Goal: Find specific page/section: Find specific page/section

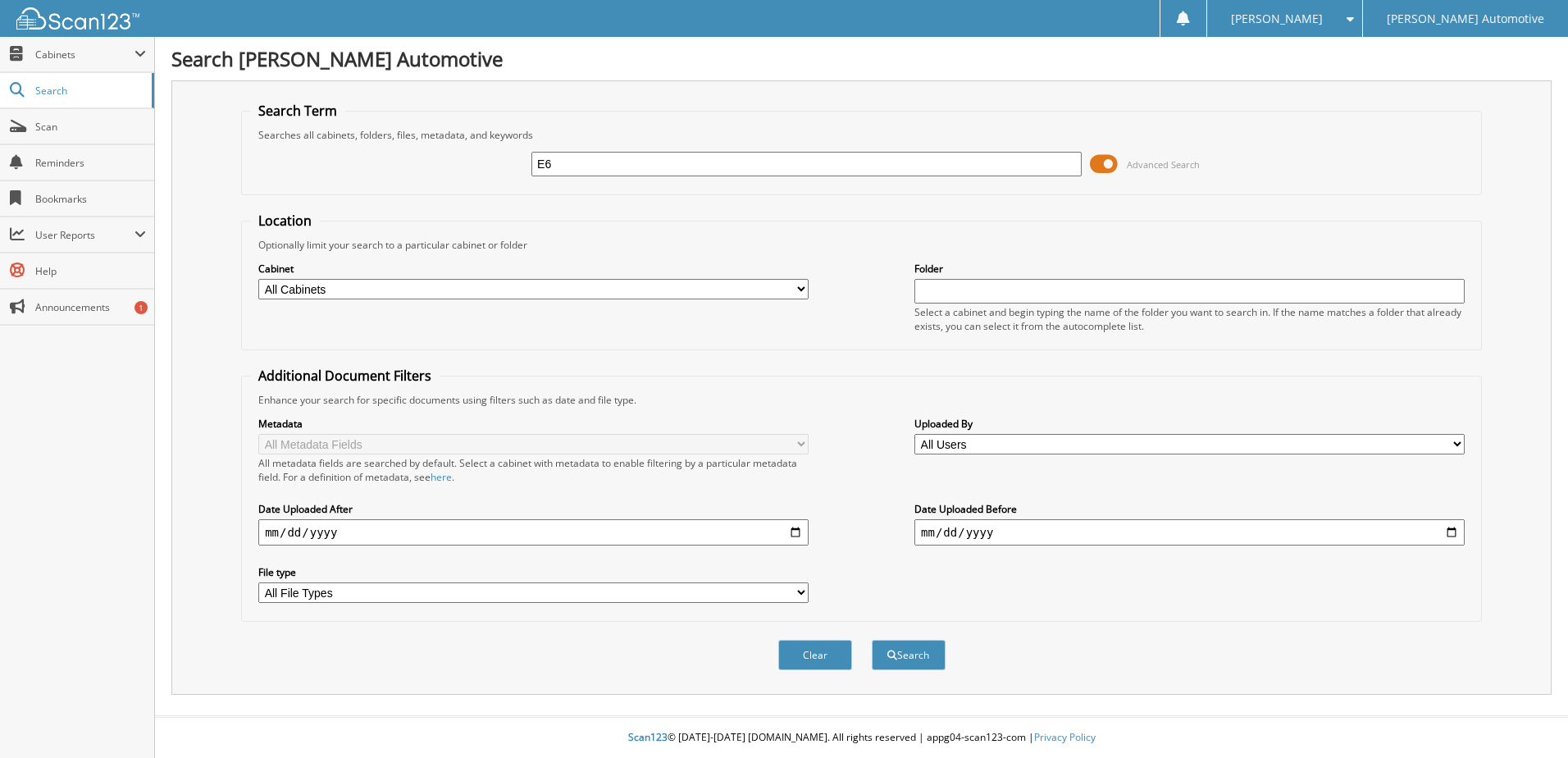
type input "E"
type input "O"
type input "JONES, JAMISON"
click at [797, 285] on select "All Cabinets ALS ACCOUNTING ALS TITLES CAR DEALS DEAD DEALS DEALER TRADE DRIVERS" at bounding box center [534, 289] width 550 height 20
select select "20531"
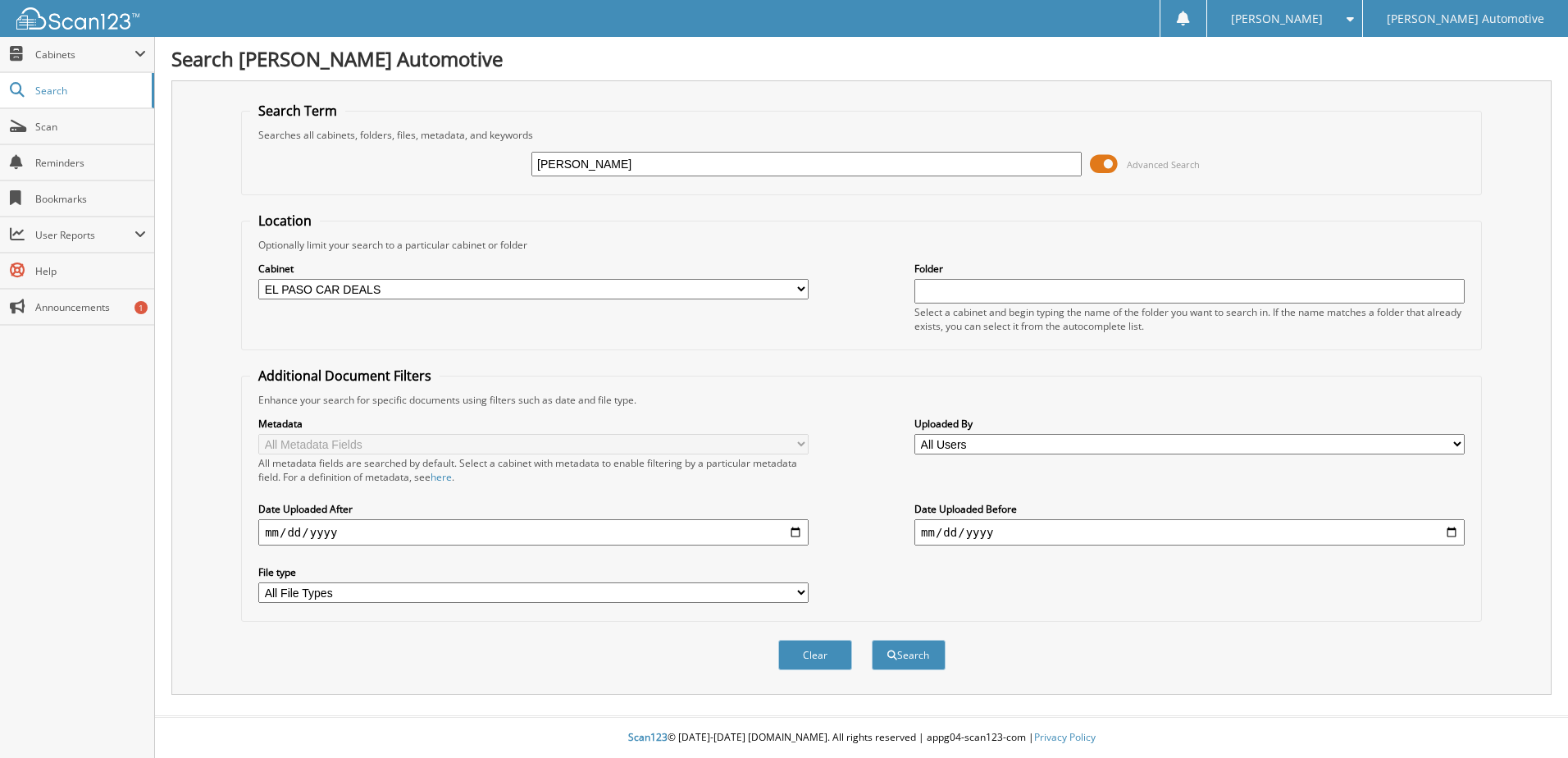
click at [258, 279] on select "All Cabinets ALS ACCOUNTING ALS TITLES CAR DEALS DEAD DEALS DEALER TRADE DRIVERS" at bounding box center [534, 289] width 550 height 20
click at [930, 657] on button "Search" at bounding box center [908, 655] width 74 height 30
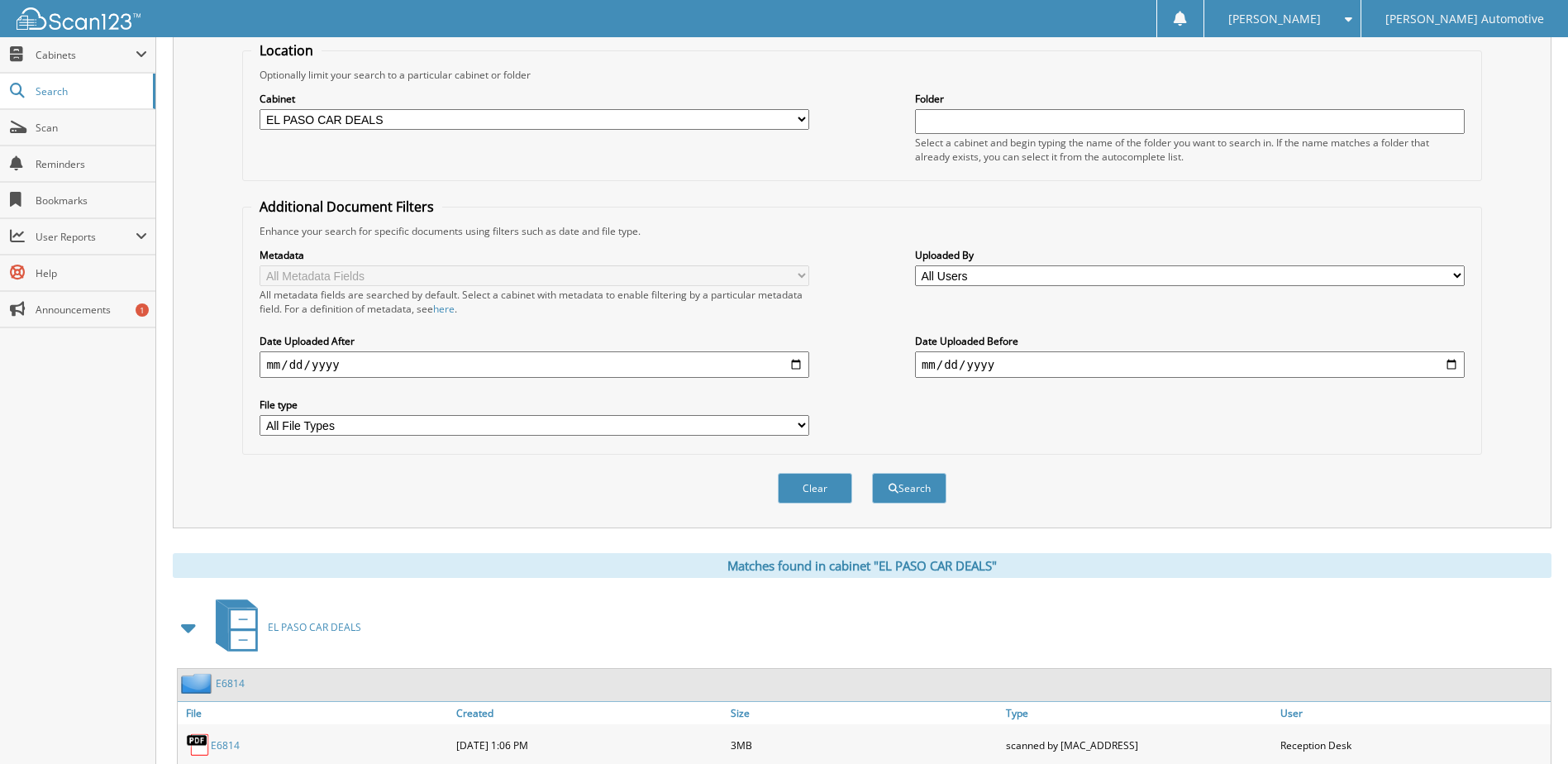
scroll to position [431, 0]
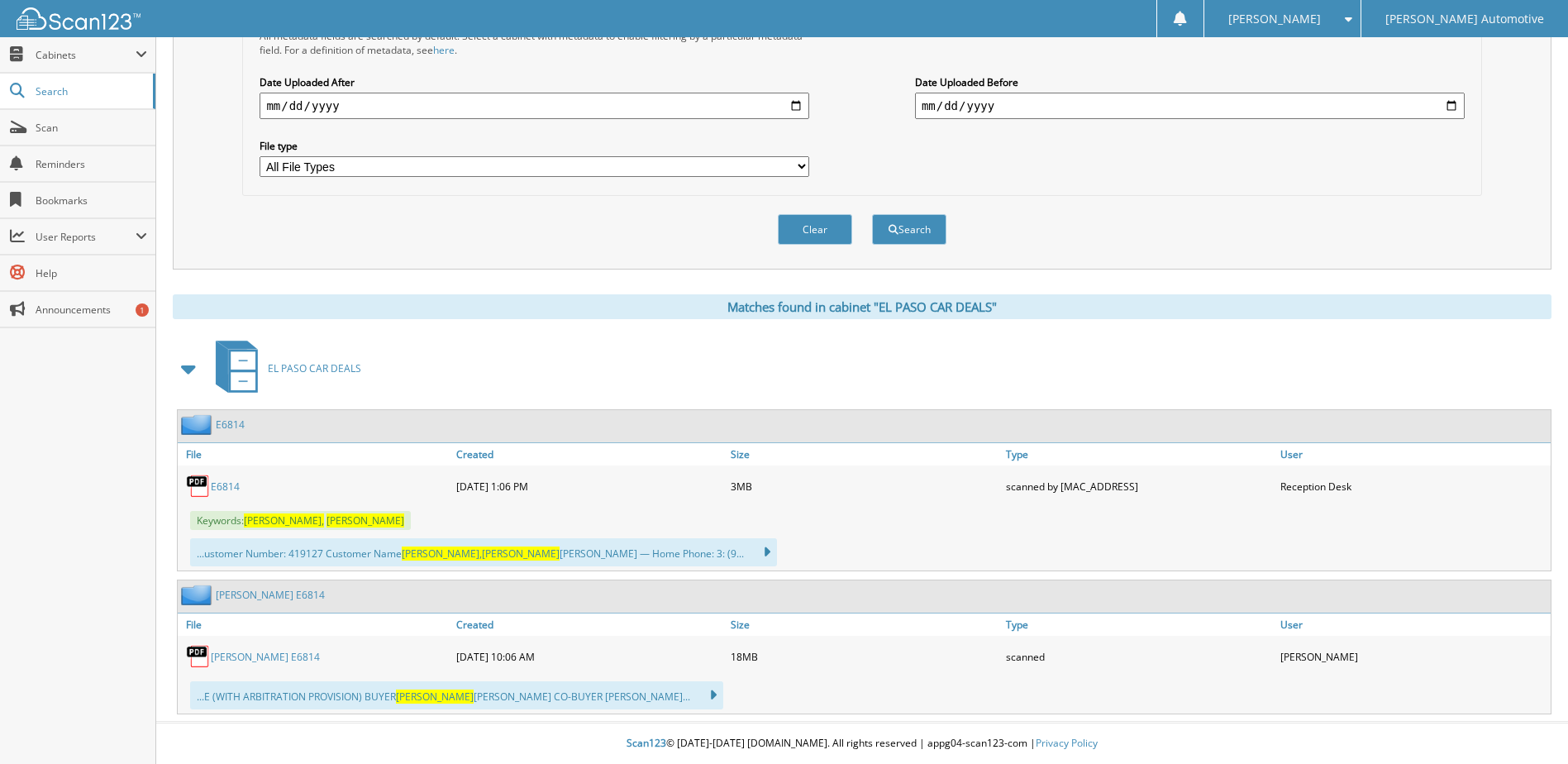
click at [239, 658] on link "[PERSON_NAME] E6814" at bounding box center [265, 657] width 109 height 14
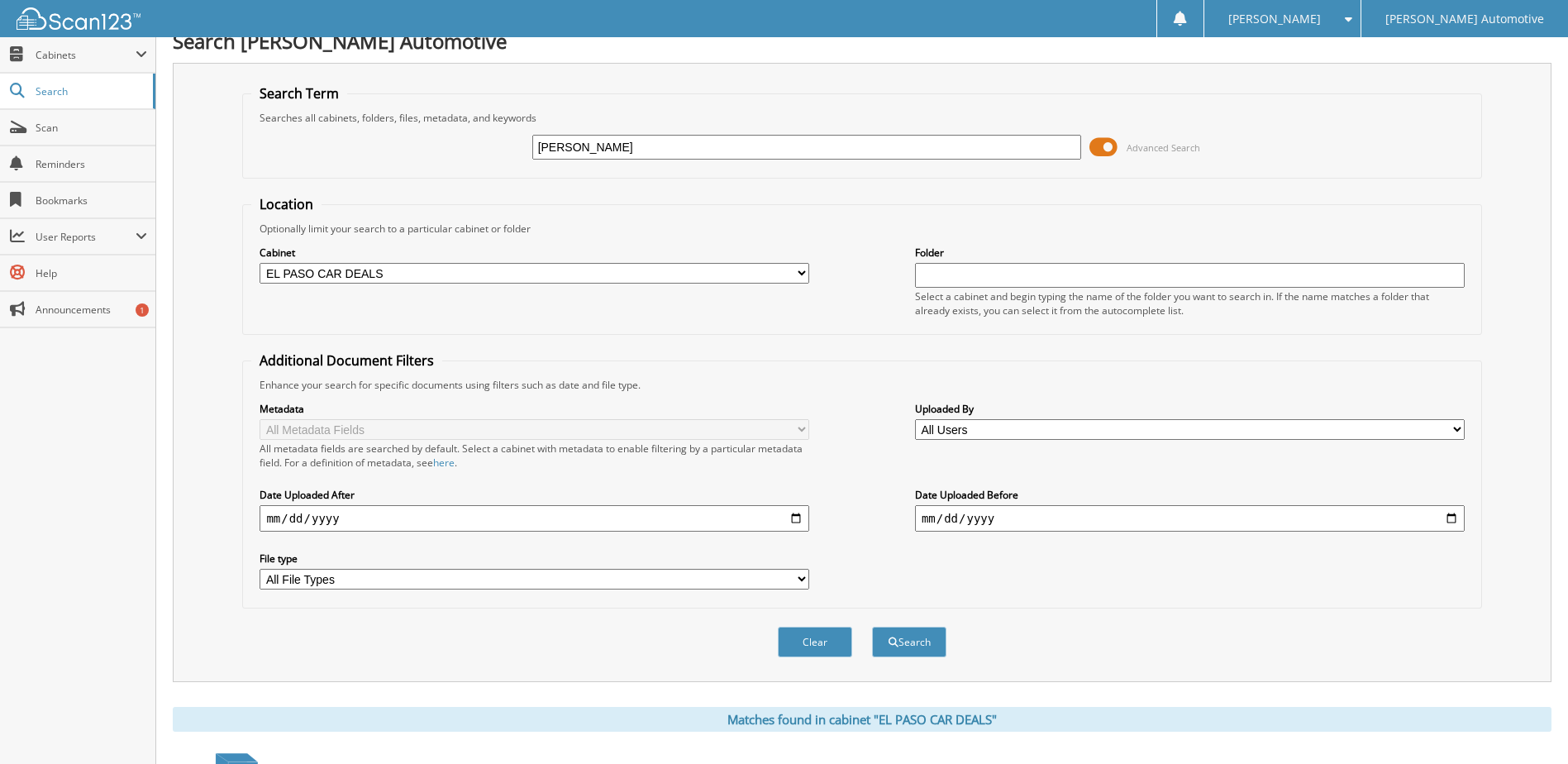
scroll to position [0, 0]
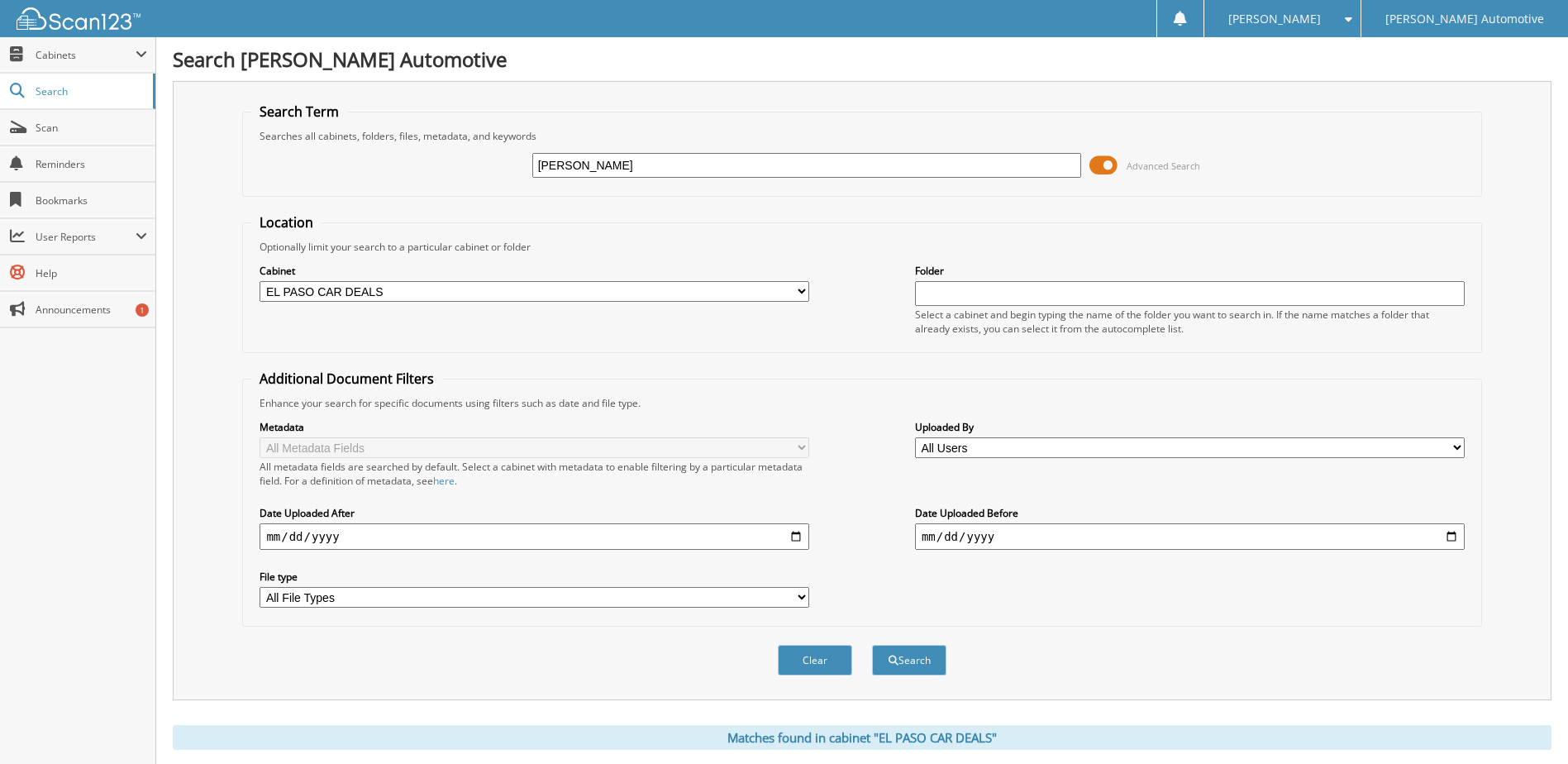
drag, startPoint x: 662, startPoint y: 162, endPoint x: 455, endPoint y: 181, distance: 207.9
click at [455, 181] on div "JONES, JAMISON Advanced Search" at bounding box center [861, 165] width 1220 height 44
type input "V20754A"
click at [872, 645] on button "Search" at bounding box center [909, 660] width 75 height 30
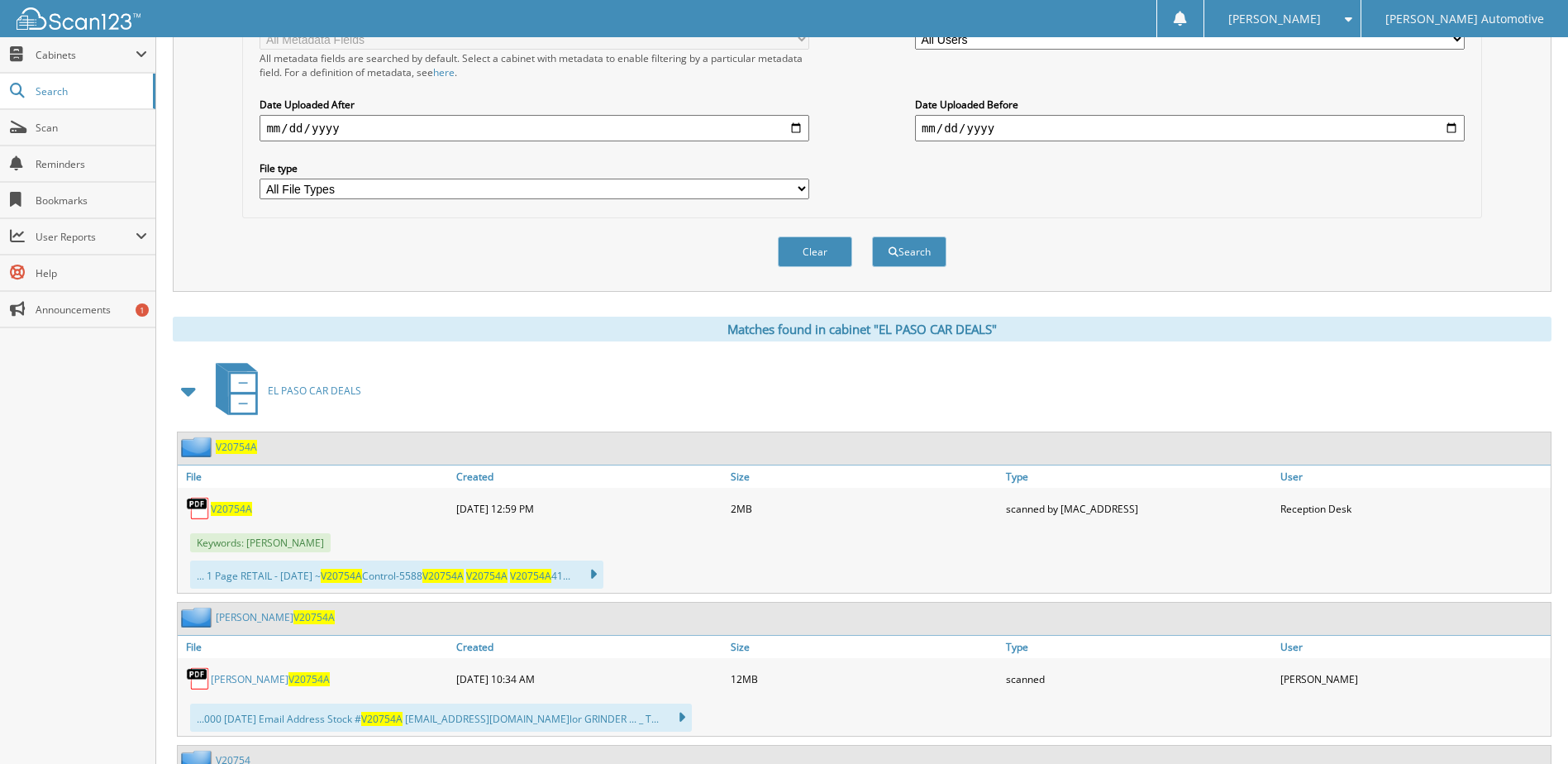
scroll to position [496, 0]
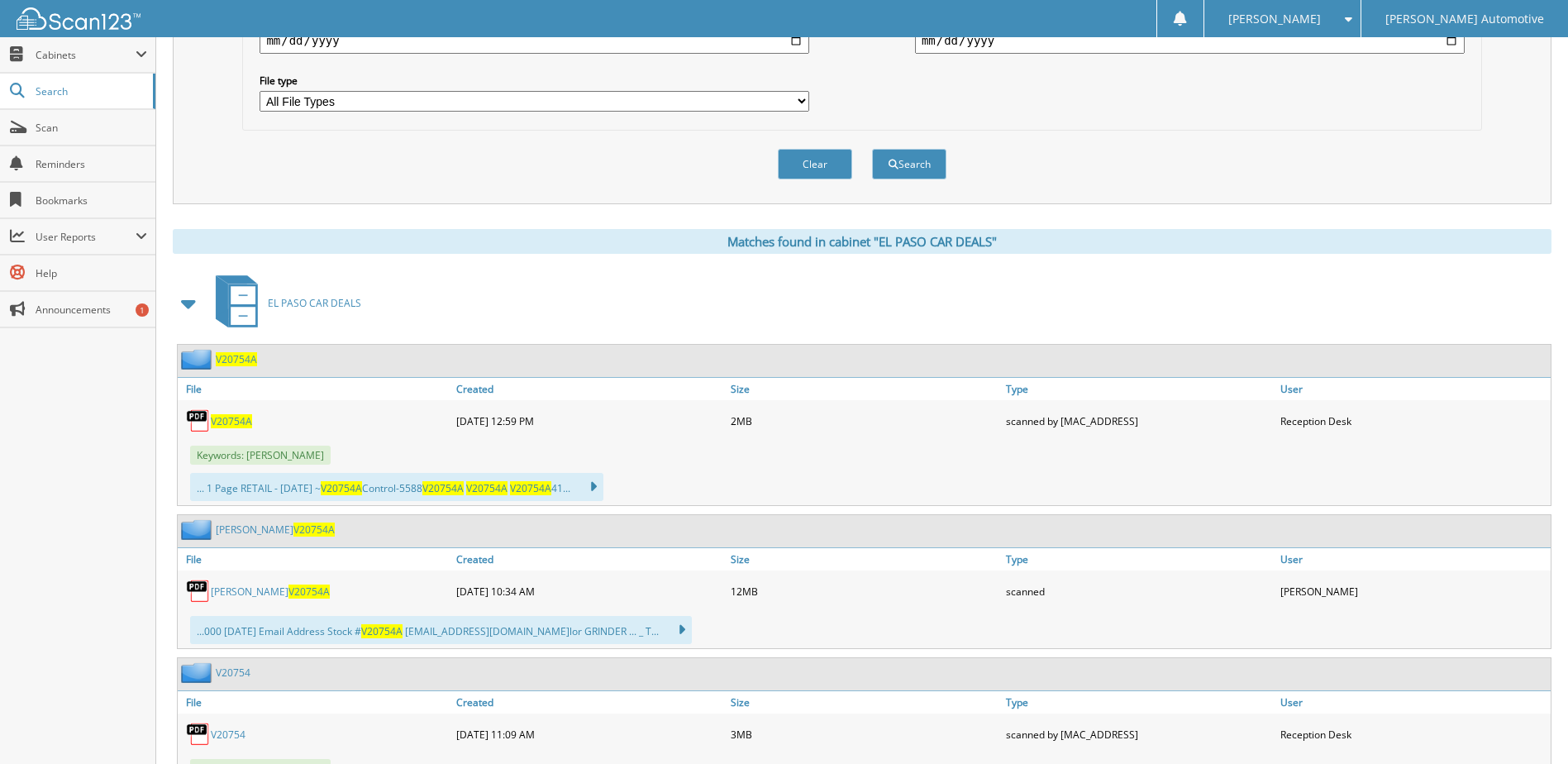
click at [238, 596] on link "[PERSON_NAME] V20754A" at bounding box center [270, 591] width 119 height 14
click at [251, 591] on link "[PERSON_NAME] V20754A" at bounding box center [270, 591] width 119 height 14
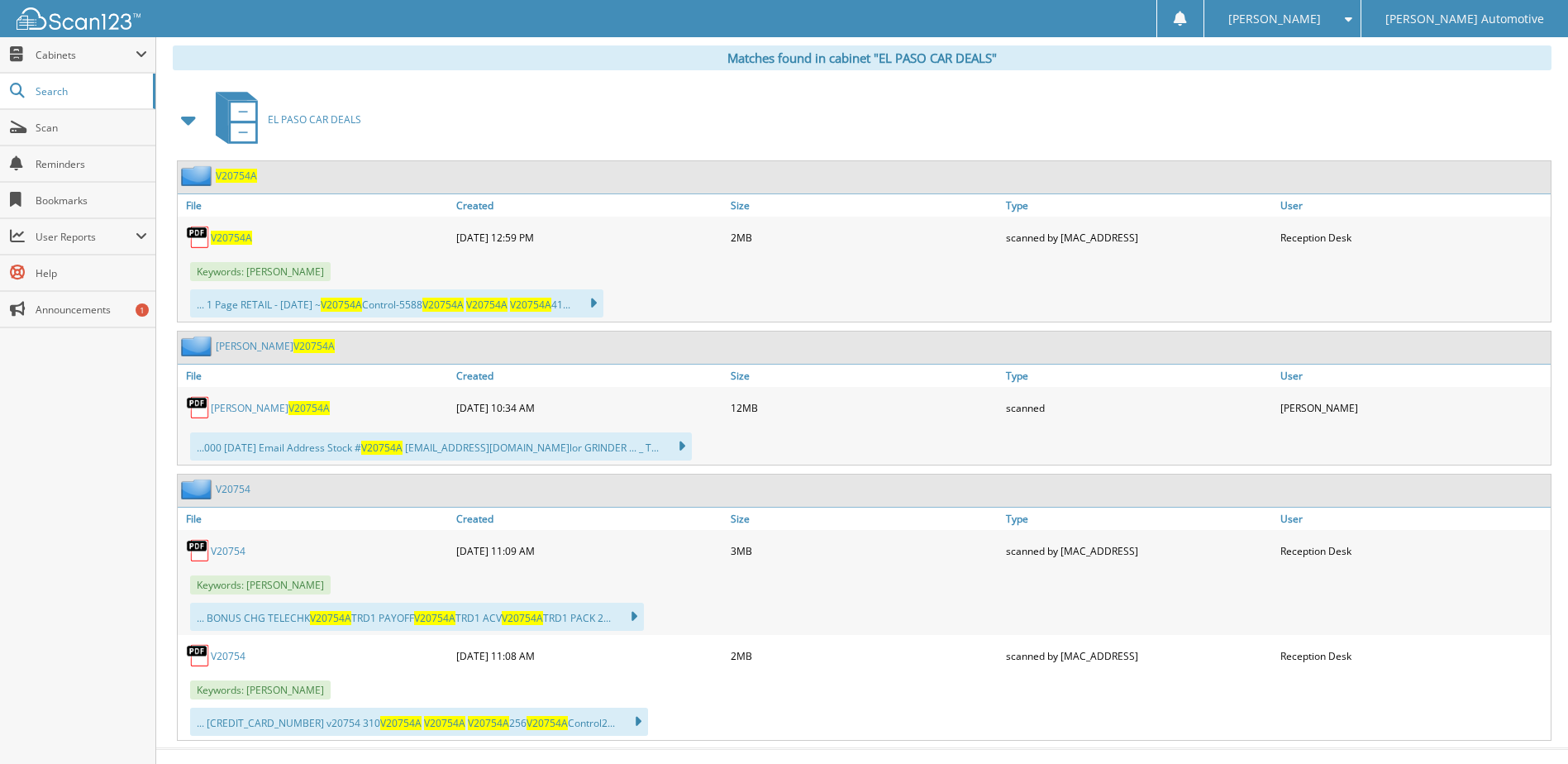
scroll to position [707, 0]
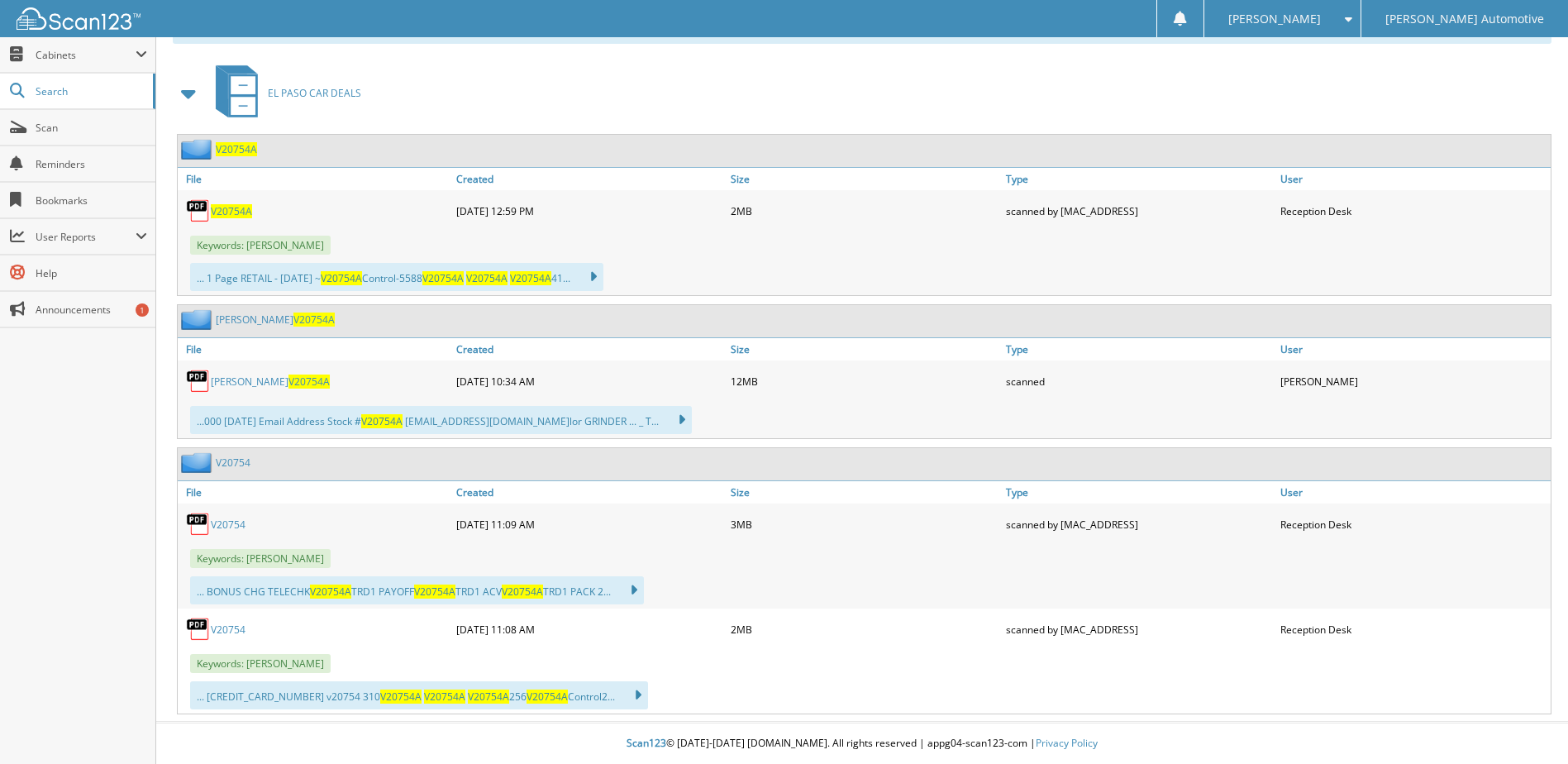
click at [226, 220] on div "V20754A" at bounding box center [315, 211] width 275 height 33
click at [224, 211] on span "V20754A" at bounding box center [231, 212] width 41 height 14
click at [239, 77] on icon at bounding box center [243, 85] width 25 height 18
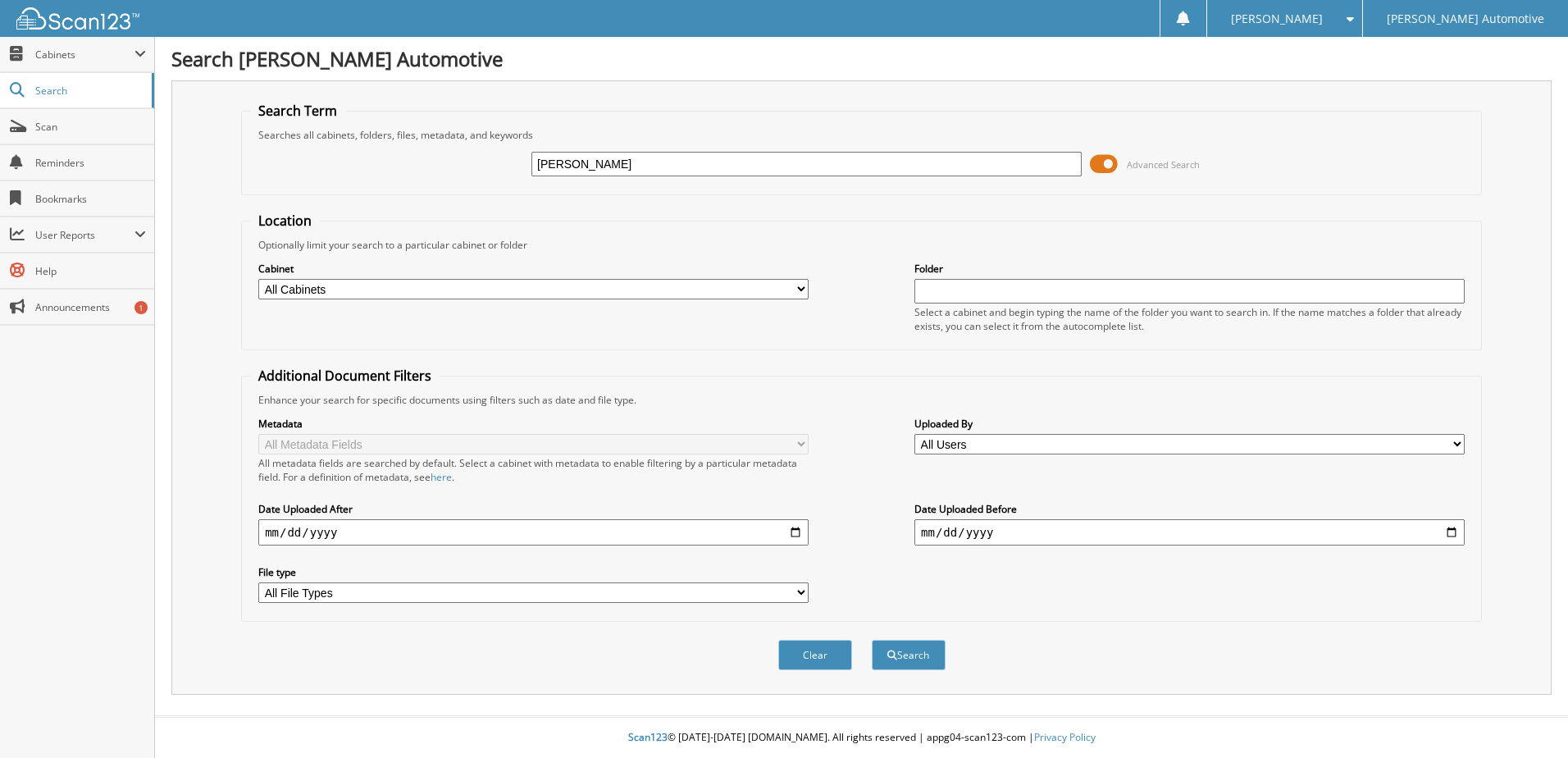
type input "JONES, JAMISON"
click at [803, 286] on select "All Cabinets ALS ACCOUNTING ALS TITLES CAR DEALS DEAD DEALS DEALER TRADE DRIVERS" at bounding box center [534, 289] width 550 height 20
select select "20531"
click at [258, 279] on select "All Cabinets ALS ACCOUNTING ALS TITLES CAR DEALS DEAD DEALS DEALER TRADE DRIVERS" at bounding box center [534, 289] width 550 height 20
drag, startPoint x: 902, startPoint y: 652, endPoint x: 904, endPoint y: 662, distance: 10.2
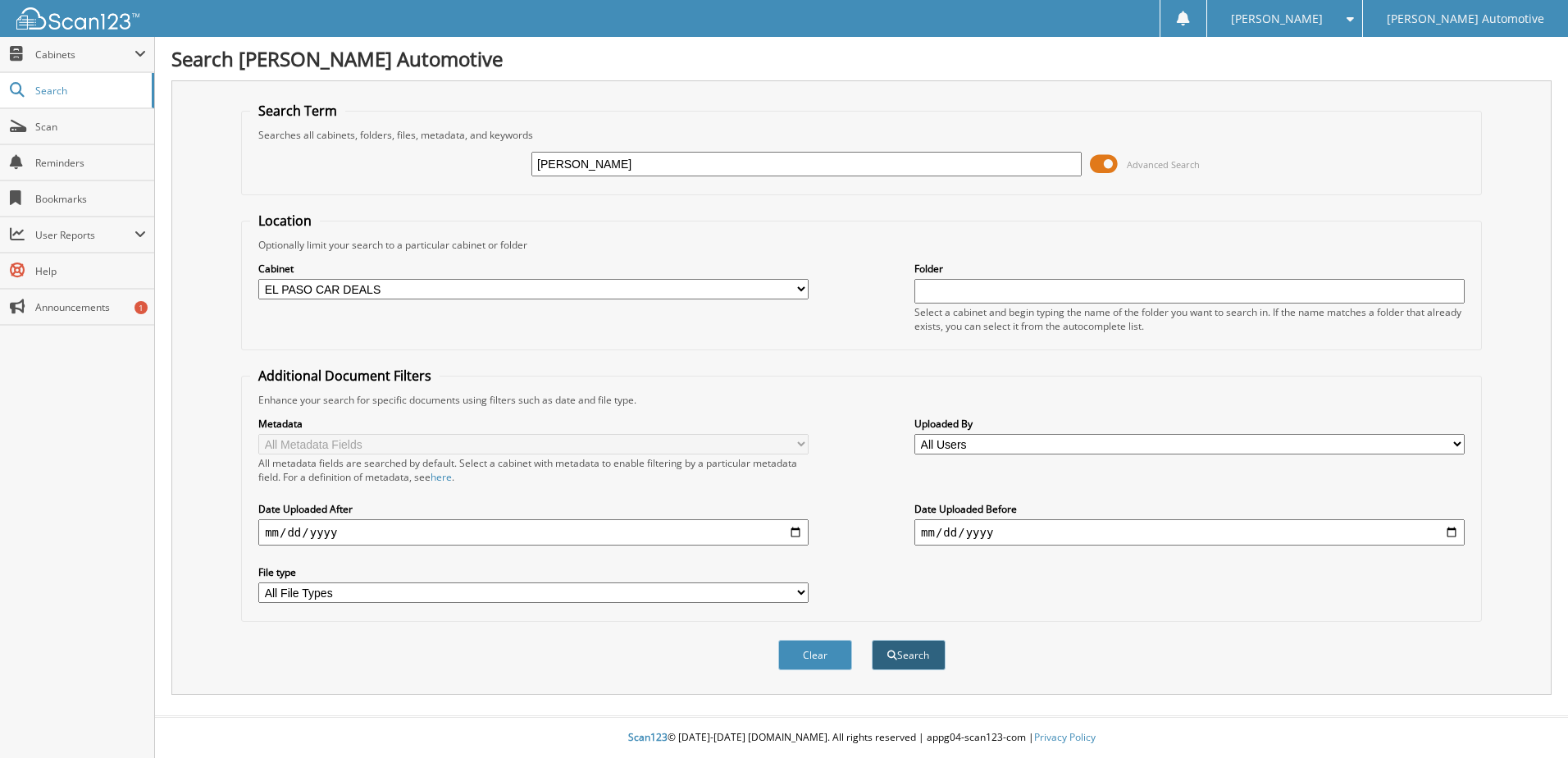
click at [904, 662] on button "Search" at bounding box center [908, 655] width 74 height 30
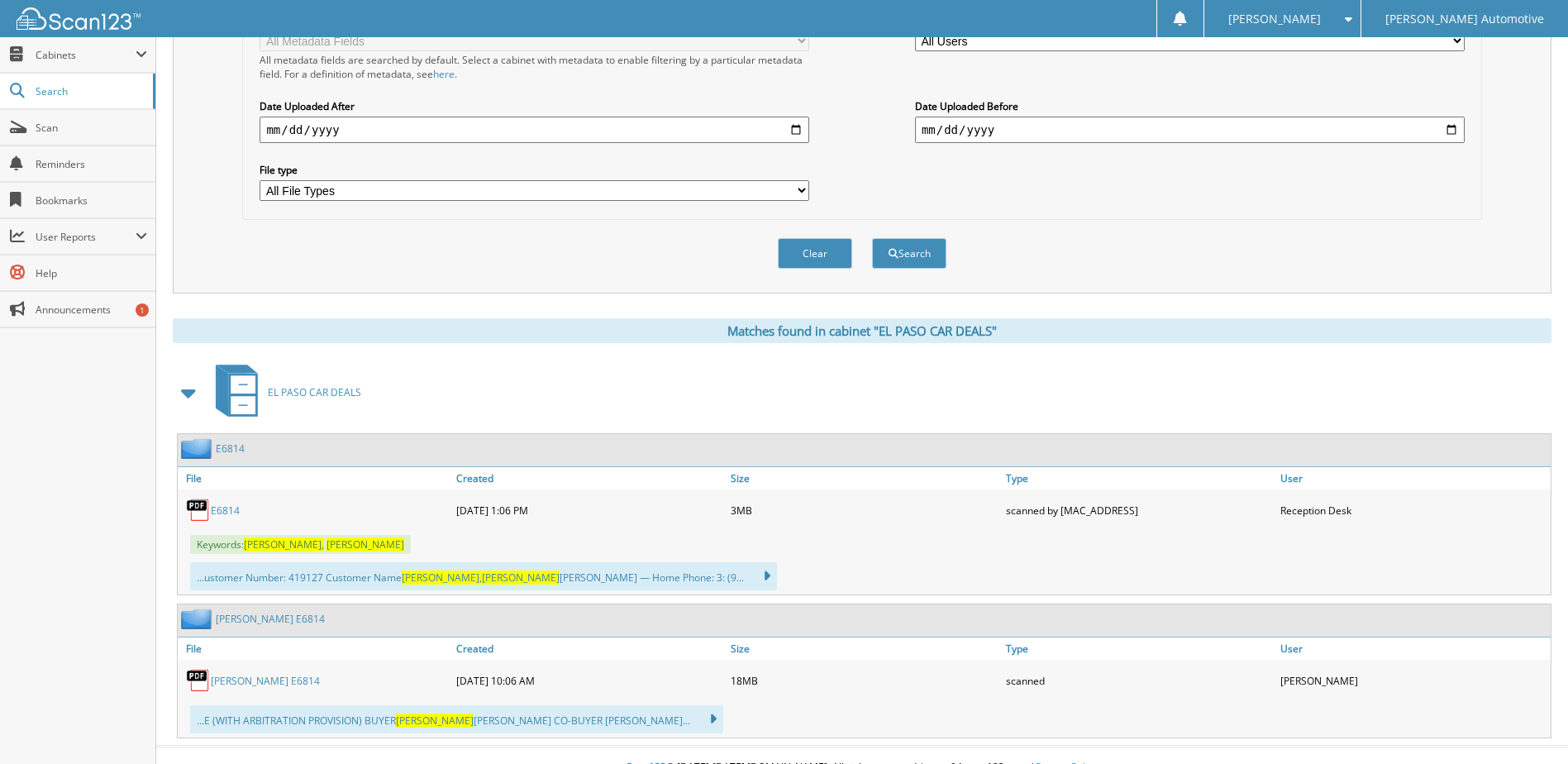
scroll to position [431, 0]
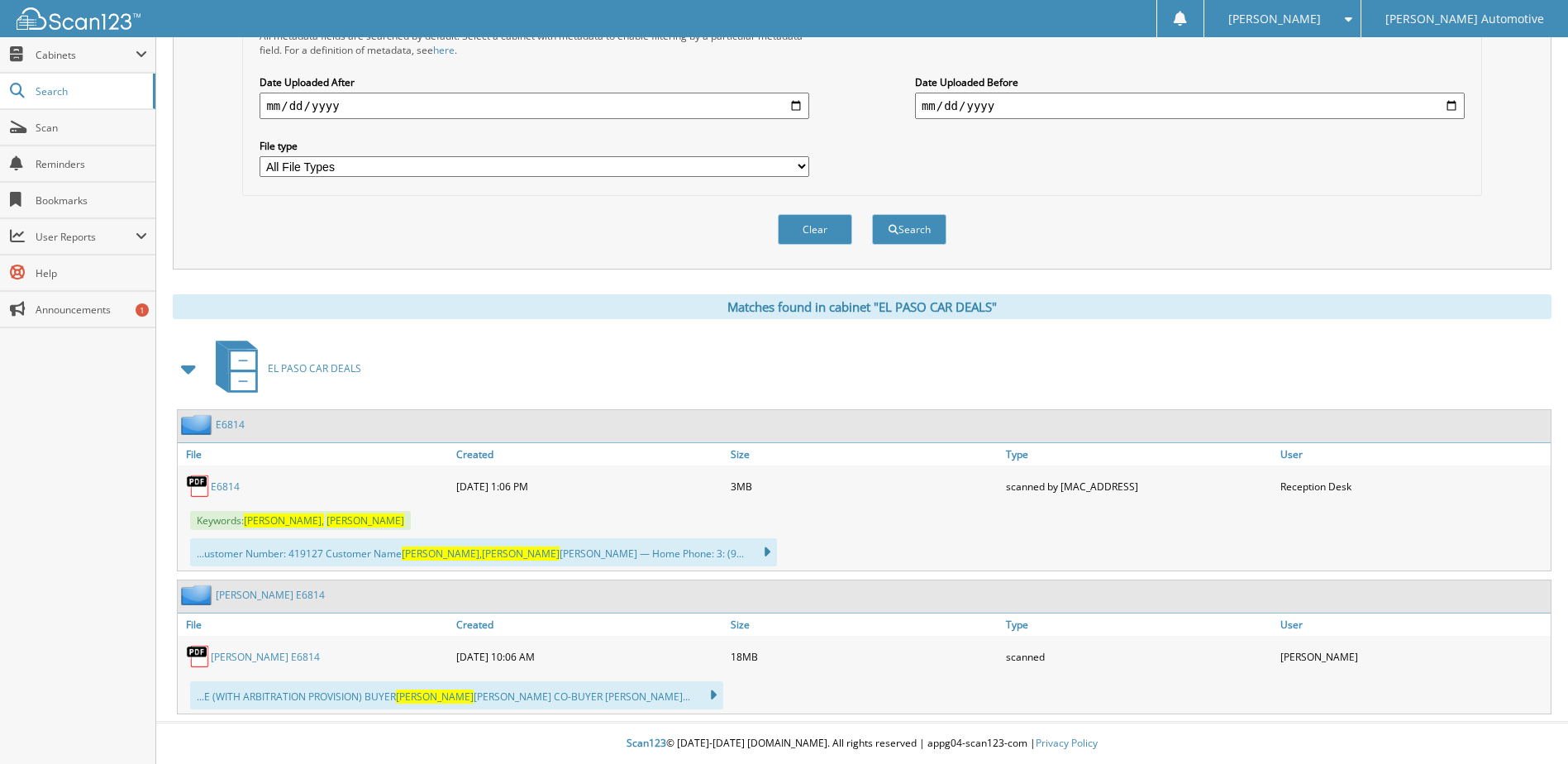
click at [235, 661] on link "[PERSON_NAME] E6814" at bounding box center [265, 657] width 109 height 14
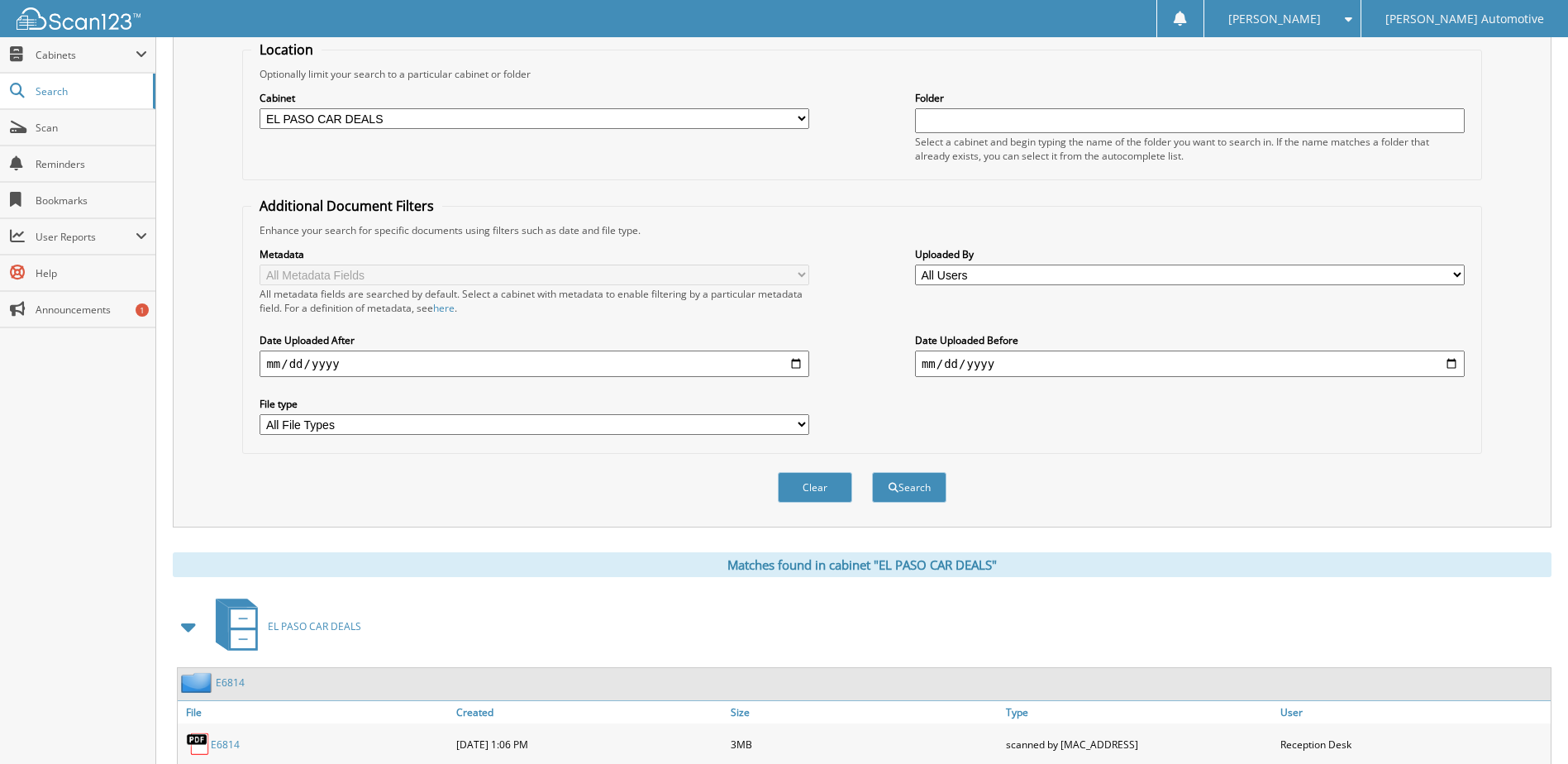
scroll to position [0, 0]
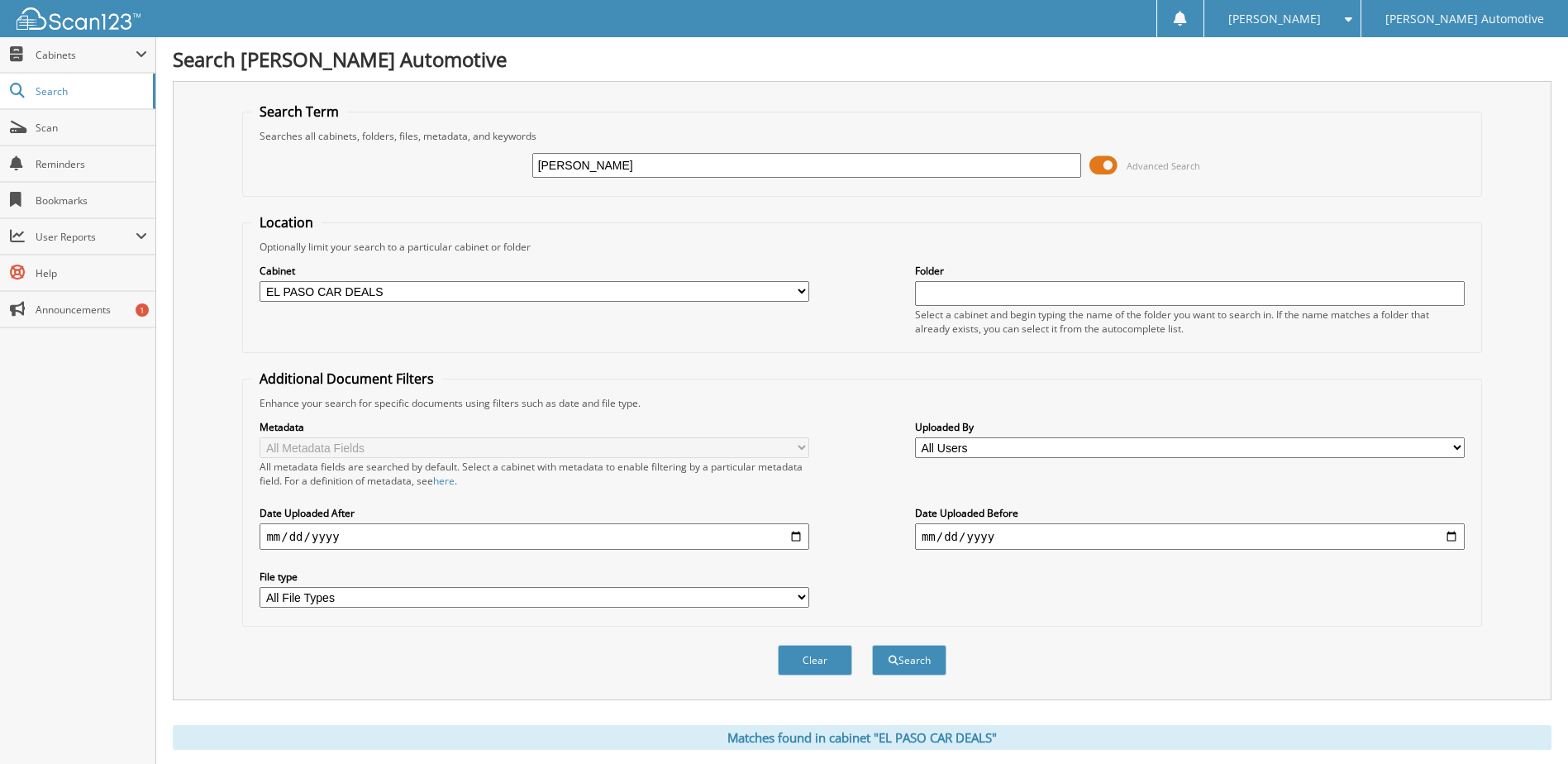
drag, startPoint x: 660, startPoint y: 162, endPoint x: 488, endPoint y: 190, distance: 174.3
click at [488, 190] on fieldset "Search Term Searches all cabinets, folders, files, metadata, and keywords [PERS…" at bounding box center [861, 149] width 1239 height 94
type input "[PERSON_NAME]"
click at [872, 645] on button "Search" at bounding box center [909, 660] width 75 height 30
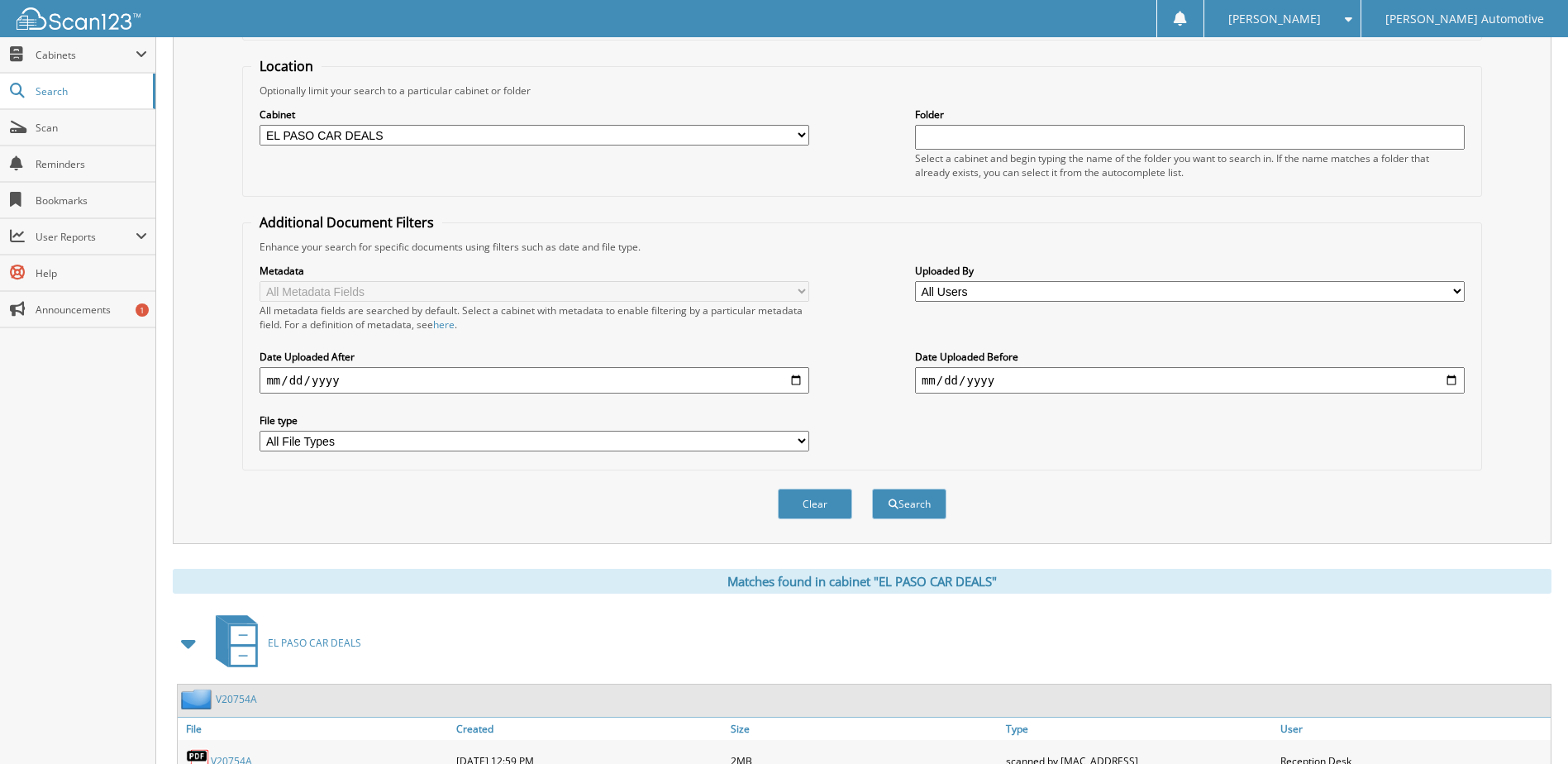
scroll to position [431, 0]
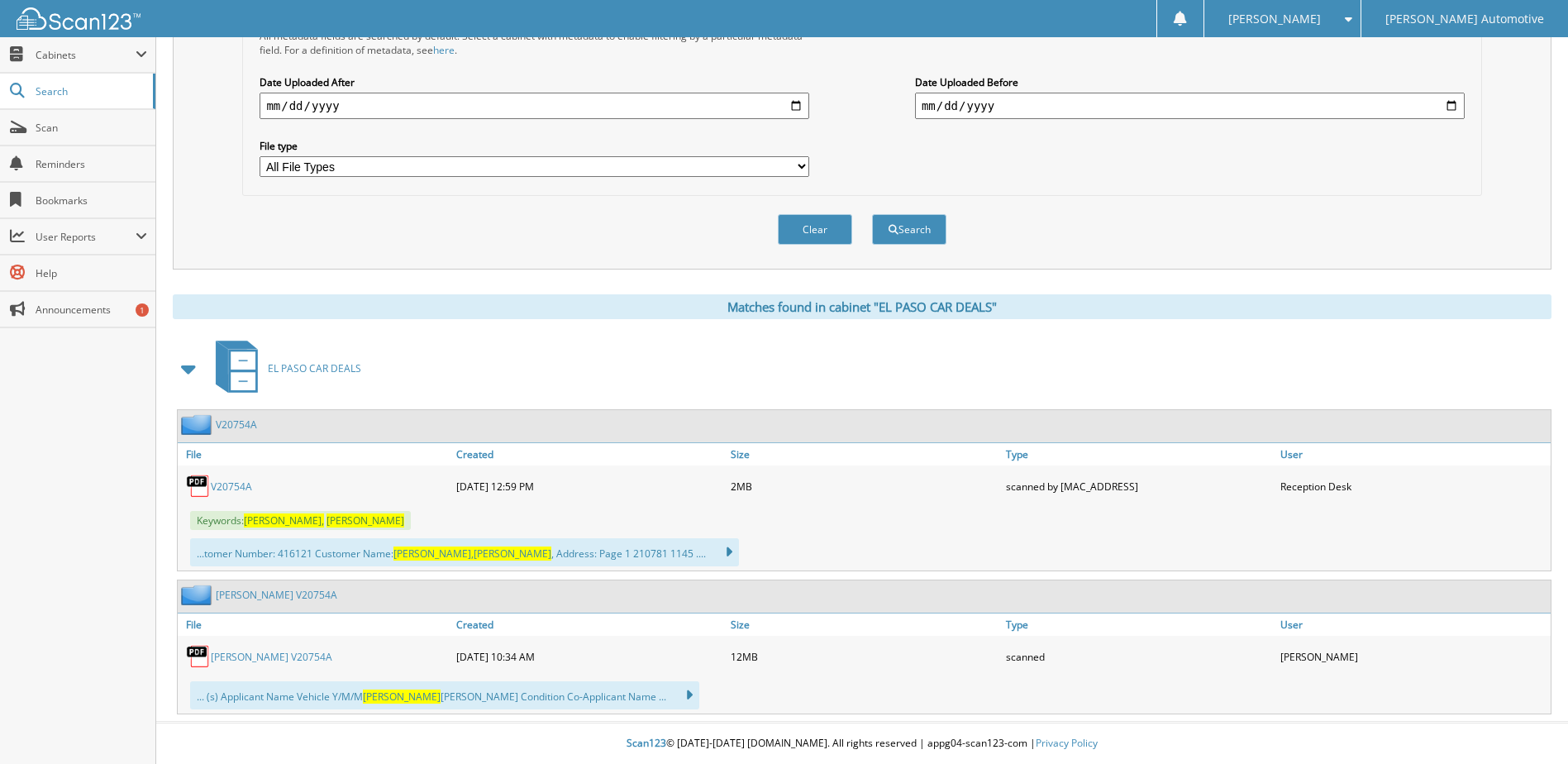
click at [285, 656] on link "[PERSON_NAME] V20754A" at bounding box center [271, 657] width 122 height 14
